Goal: Navigation & Orientation: Find specific page/section

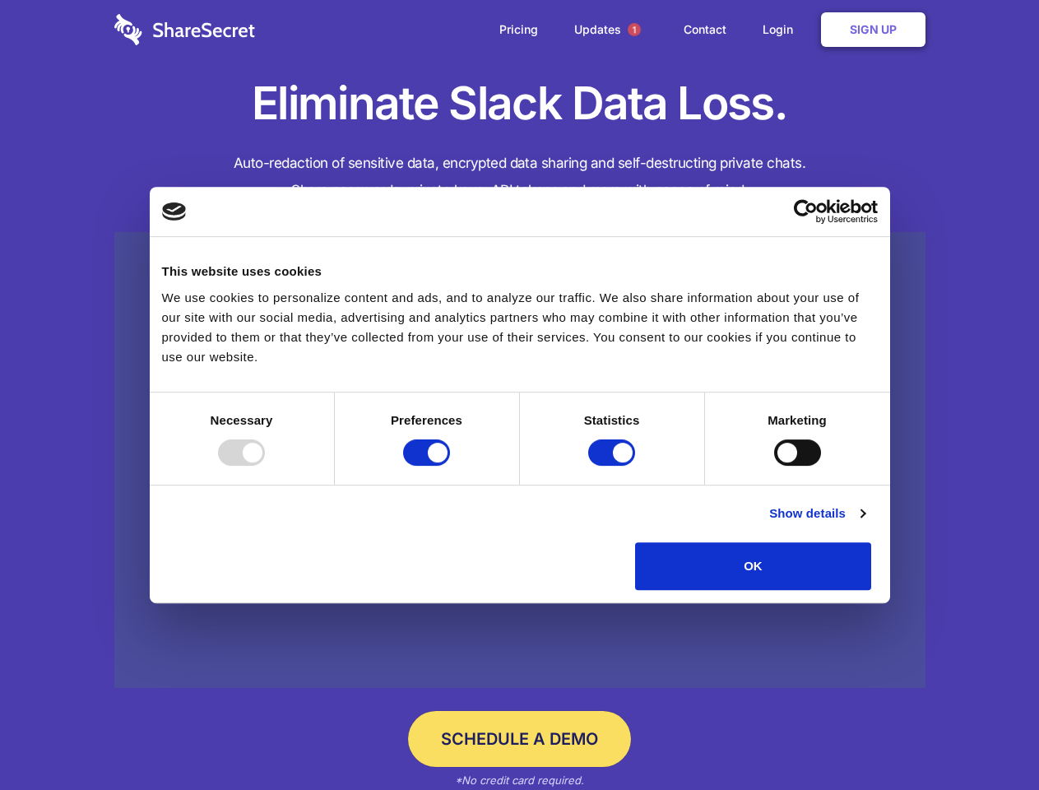
click at [265, 466] on div at bounding box center [241, 452] width 47 height 26
click at [450, 466] on input "Preferences" at bounding box center [426, 452] width 47 height 26
checkbox input "false"
click at [614, 466] on input "Statistics" at bounding box center [611, 452] width 47 height 26
checkbox input "false"
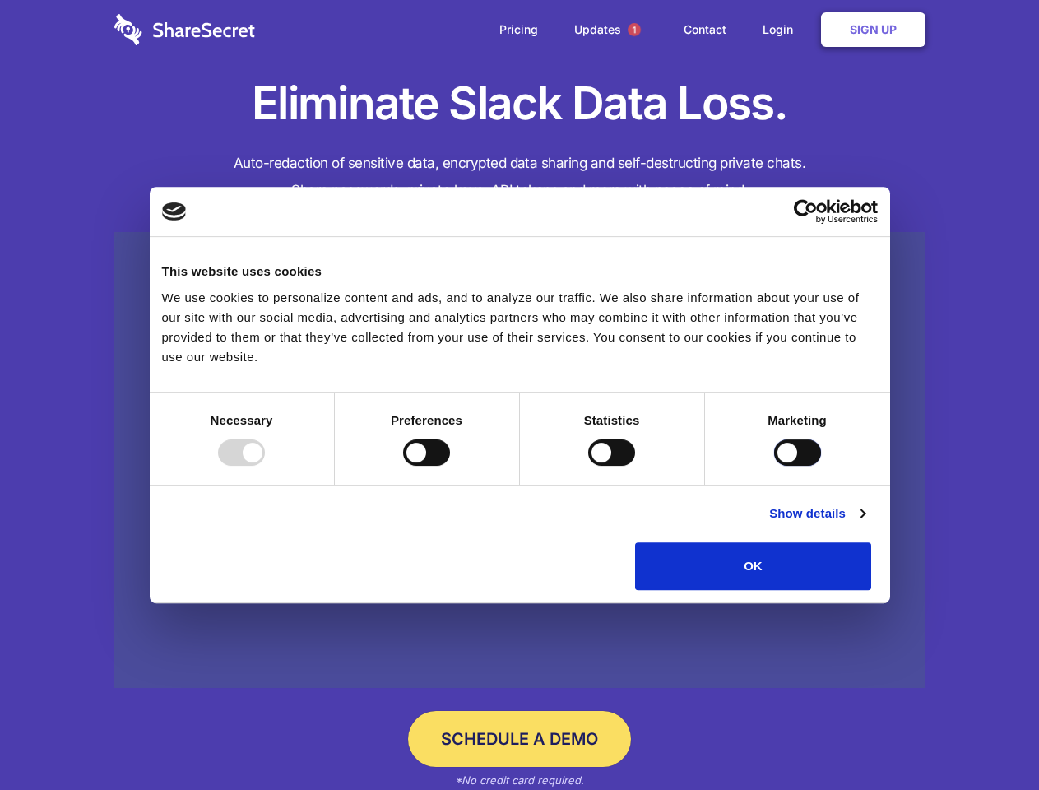
click at [774, 466] on input "Marketing" at bounding box center [797, 452] width 47 height 26
checkbox input "true"
click at [864, 523] on link "Show details" at bounding box center [816, 513] width 95 height 20
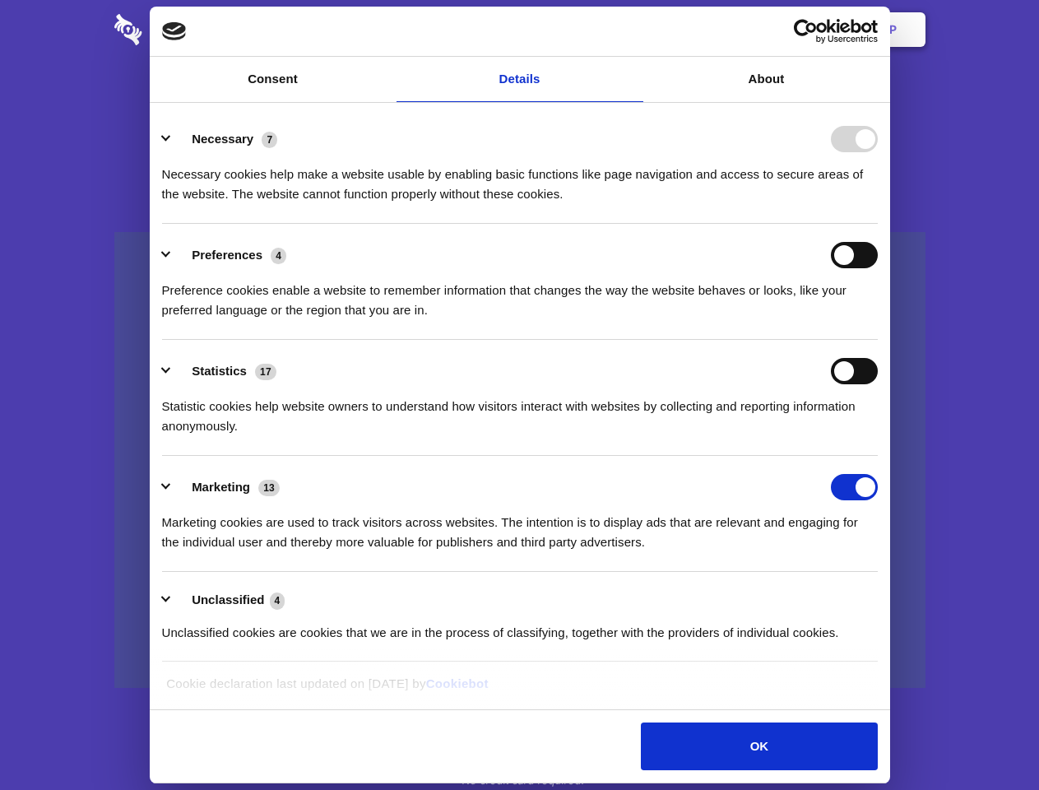
click at [878, 224] on li "Necessary 7 Necessary cookies help make a website usable by enabling basic func…" at bounding box center [520, 166] width 716 height 116
click at [633, 30] on span "1" at bounding box center [634, 29] width 13 height 13
